Goal: Use online tool/utility: Utilize a website feature to perform a specific function

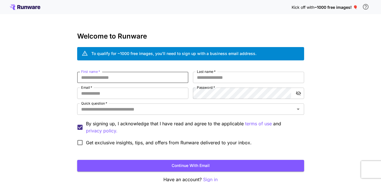
click at [154, 82] on input "First name   *" at bounding box center [132, 77] width 111 height 11
type input "***"
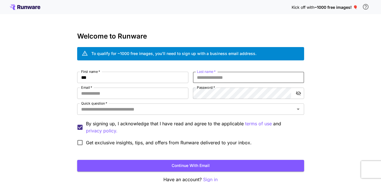
click at [203, 75] on input "Last name   *" at bounding box center [248, 77] width 111 height 11
type input "*******"
click at [172, 93] on input "Email   *" at bounding box center [132, 93] width 111 height 11
type input "**********"
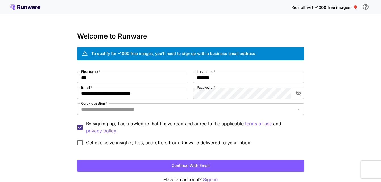
click at [204, 88] on label "Password   *" at bounding box center [206, 87] width 18 height 5
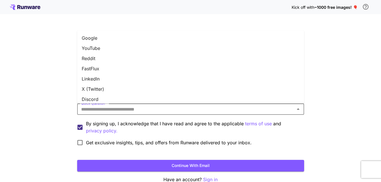
click at [185, 109] on input "Quick question   *" at bounding box center [186, 109] width 214 height 8
click at [148, 68] on li "FastFlux" at bounding box center [190, 68] width 227 height 10
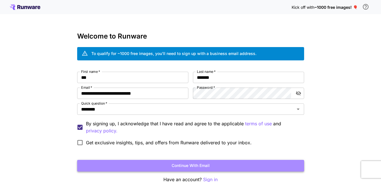
click at [145, 165] on button "Continue with email" at bounding box center [190, 166] width 227 height 12
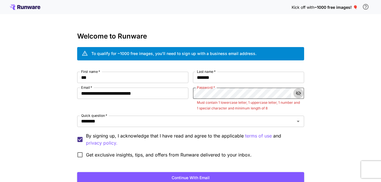
click at [299, 92] on icon "toggle password visibility" at bounding box center [297, 93] width 5 height 5
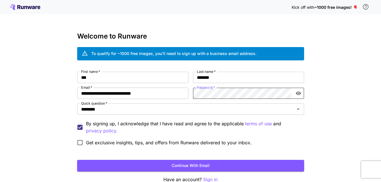
click button "Continue with email" at bounding box center [190, 166] width 227 height 12
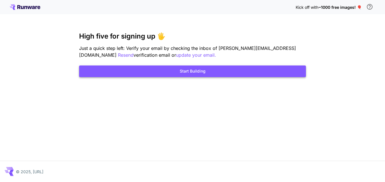
click at [192, 73] on button "Start Building" at bounding box center [192, 71] width 227 height 12
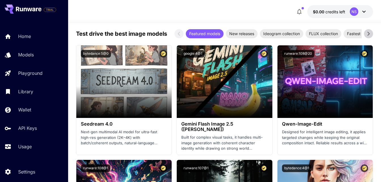
scroll to position [955, 0]
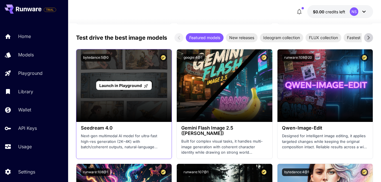
click at [151, 100] on div "Launch in Playground" at bounding box center [123, 85] width 95 height 73
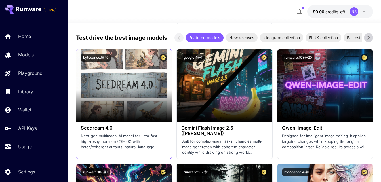
click at [135, 130] on h3 "Seedream 4.0" at bounding box center [124, 127] width 86 height 5
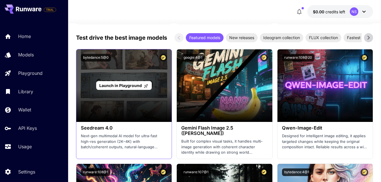
click at [131, 115] on div "Launch in Playground" at bounding box center [123, 85] width 95 height 73
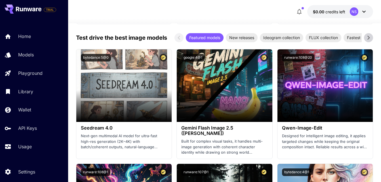
scroll to position [0, 0]
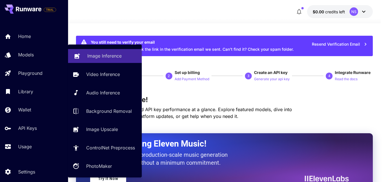
click at [105, 55] on p "Image Inference" at bounding box center [104, 55] width 34 height 7
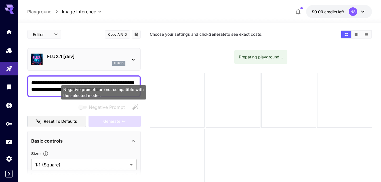
click at [108, 90] on div "Negative prompts are not compatible with the selected model." at bounding box center [103, 92] width 85 height 14
click at [128, 90] on div "Negative prompts are not compatible with the selected model." at bounding box center [103, 92] width 85 height 14
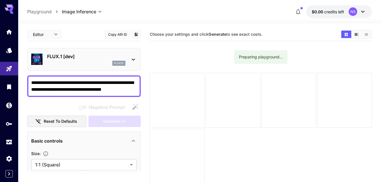
click at [130, 90] on textarea "**********" at bounding box center [83, 86] width 105 height 14
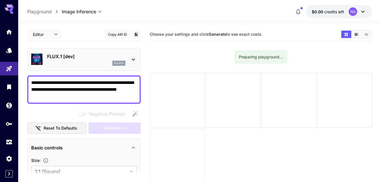
type textarea "**********"
click at [132, 58] on icon at bounding box center [133, 59] width 7 height 7
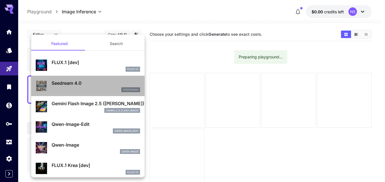
click at [96, 80] on p "Seedream 4.0" at bounding box center [96, 83] width 88 height 7
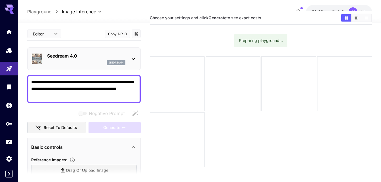
scroll to position [17, 0]
click at [113, 127] on div "Generate" at bounding box center [114, 128] width 52 height 12
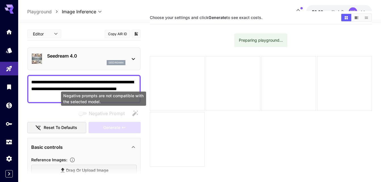
click at [87, 114] on span "Negative prompts are not compatible with the selected model." at bounding box center [82, 113] width 11 height 7
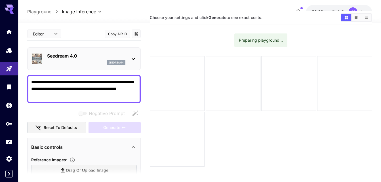
click at [106, 129] on div "Generate" at bounding box center [114, 128] width 52 height 12
click at [133, 58] on icon at bounding box center [133, 59] width 7 height 7
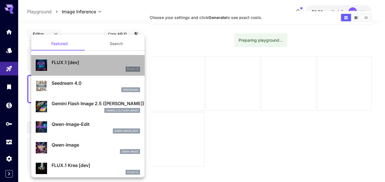
click at [133, 61] on p "FLUX.1 [dev]" at bounding box center [96, 62] width 88 height 7
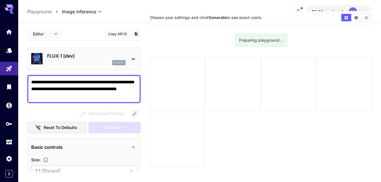
click at [135, 55] on div at bounding box center [133, 58] width 7 height 7
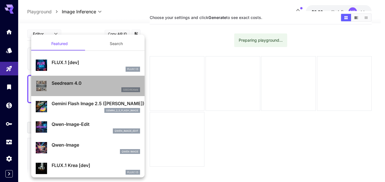
click at [121, 84] on p "Seedream 4.0" at bounding box center [96, 83] width 88 height 7
type input "**********"
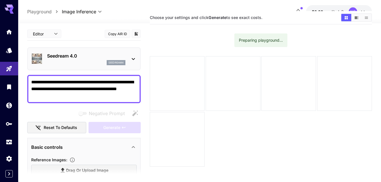
drag, startPoint x: 65, startPoint y: 97, endPoint x: 32, endPoint y: 80, distance: 36.8
click at [32, 80] on textarea "**********" at bounding box center [83, 89] width 105 height 20
type textarea "**********"
click at [76, 113] on div "Negative Prompt" at bounding box center [83, 113] width 113 height 11
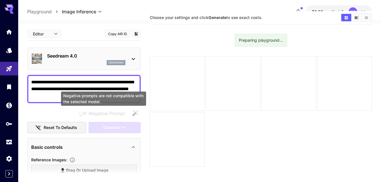
click at [83, 113] on span "Negative prompts are not compatible with the selected model." at bounding box center [82, 113] width 7 height 3
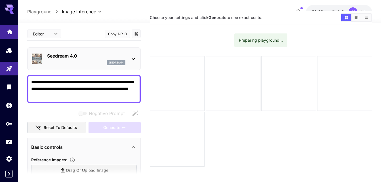
click at [6, 30] on link at bounding box center [9, 32] width 18 height 14
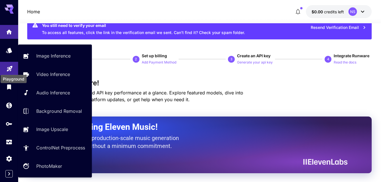
click at [8, 66] on icon "Playground" at bounding box center [9, 66] width 7 height 7
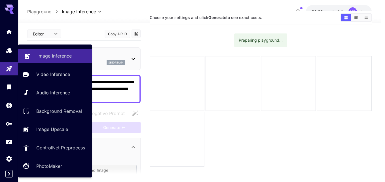
click at [37, 54] on link "Image Inference" at bounding box center [55, 56] width 74 height 14
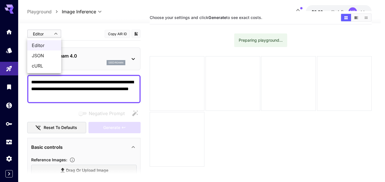
click at [56, 36] on body "**********" at bounding box center [192, 96] width 385 height 227
click at [92, 31] on div at bounding box center [192, 91] width 385 height 182
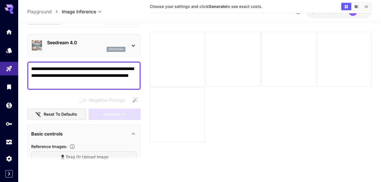
scroll to position [45, 0]
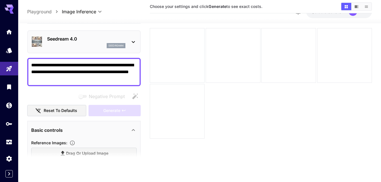
click at [134, 127] on icon at bounding box center [133, 130] width 7 height 7
click at [134, 143] on icon at bounding box center [133, 146] width 7 height 7
